Goal: Task Accomplishment & Management: Manage account settings

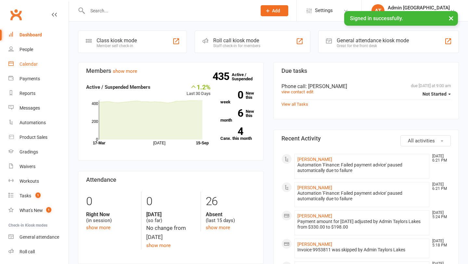
click at [30, 65] on div "Calendar" at bounding box center [29, 63] width 18 height 5
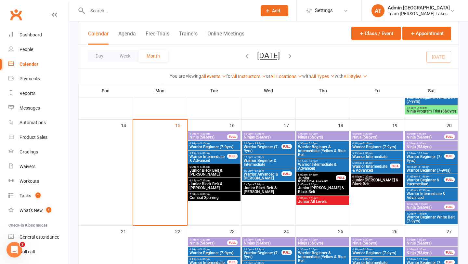
scroll to position [258, 0]
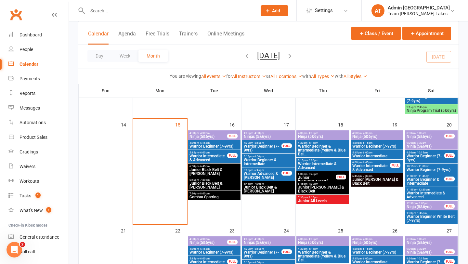
click at [427, 112] on span "Ninja Program Trial (5&6yrs)" at bounding box center [431, 111] width 50 height 4
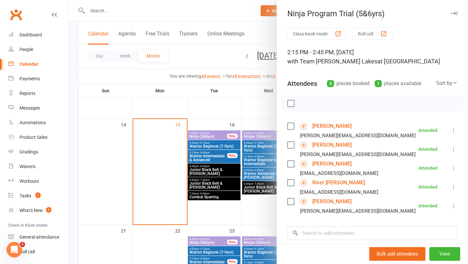
click at [328, 180] on link "River [PERSON_NAME]" at bounding box center [338, 183] width 53 height 10
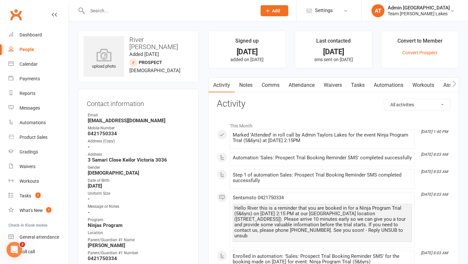
click at [250, 86] on link "Notes" at bounding box center [246, 85] width 22 height 15
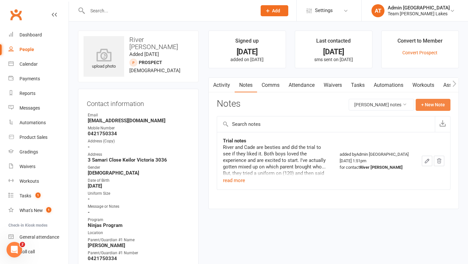
click at [427, 101] on button "+ New Note" at bounding box center [433, 105] width 35 height 12
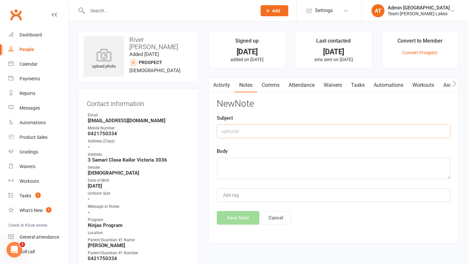
click at [268, 134] on input "text" at bounding box center [334, 132] width 234 height 14
type input "A"
type input "e"
type input "Signing up"
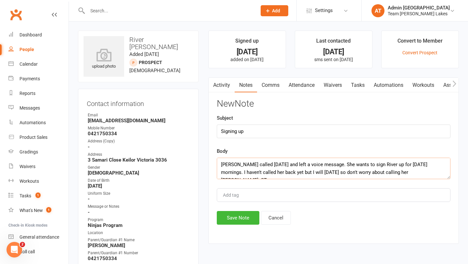
click at [410, 171] on textarea "[PERSON_NAME] called [DATE] and left a voice message. She wants to sign River u…" at bounding box center [334, 168] width 234 height 21
drag, startPoint x: 410, startPoint y: 171, endPoint x: 431, endPoint y: 166, distance: 22.0
click at [431, 166] on textarea "[PERSON_NAME] called [DATE] and left a voice message. She wants to sign River u…" at bounding box center [334, 168] width 234 height 21
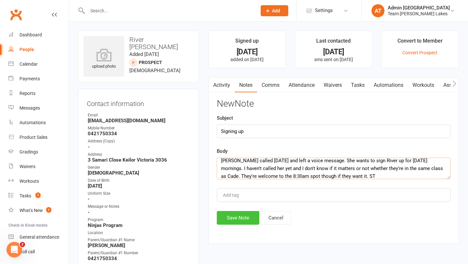
type textarea "[PERSON_NAME] called [DATE] and left a voice message. She wants to sign River u…"
click at [235, 221] on button "Save Note" at bounding box center [238, 218] width 43 height 14
